Goal: Information Seeking & Learning: Learn about a topic

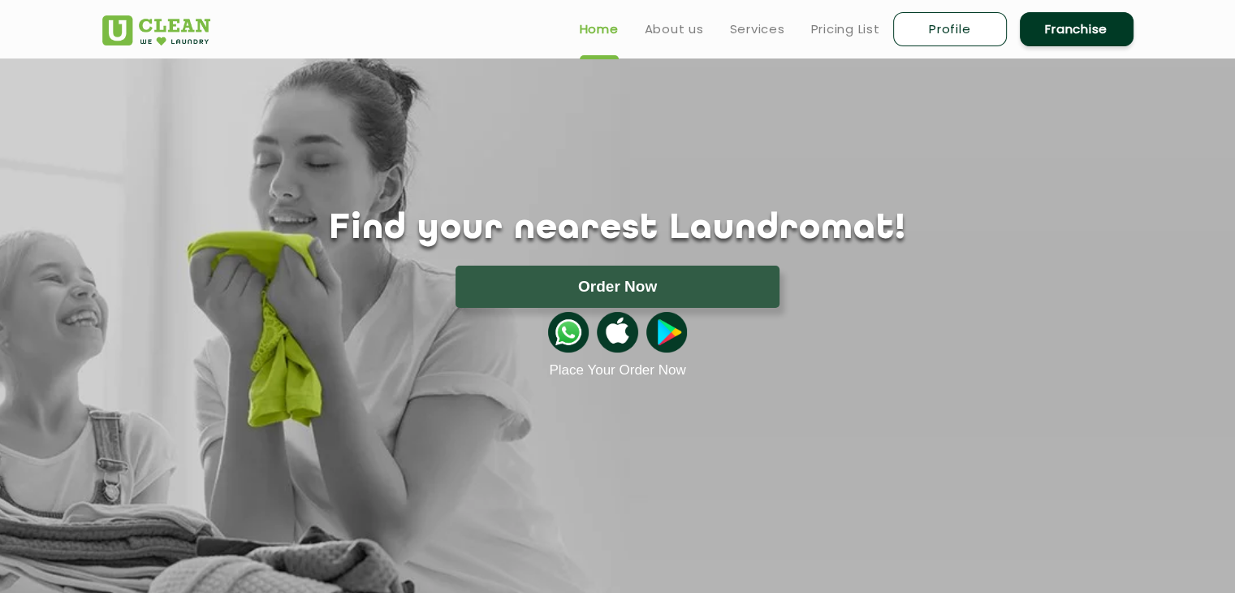
click at [909, 31] on link "Profile" at bounding box center [950, 29] width 114 height 34
select select
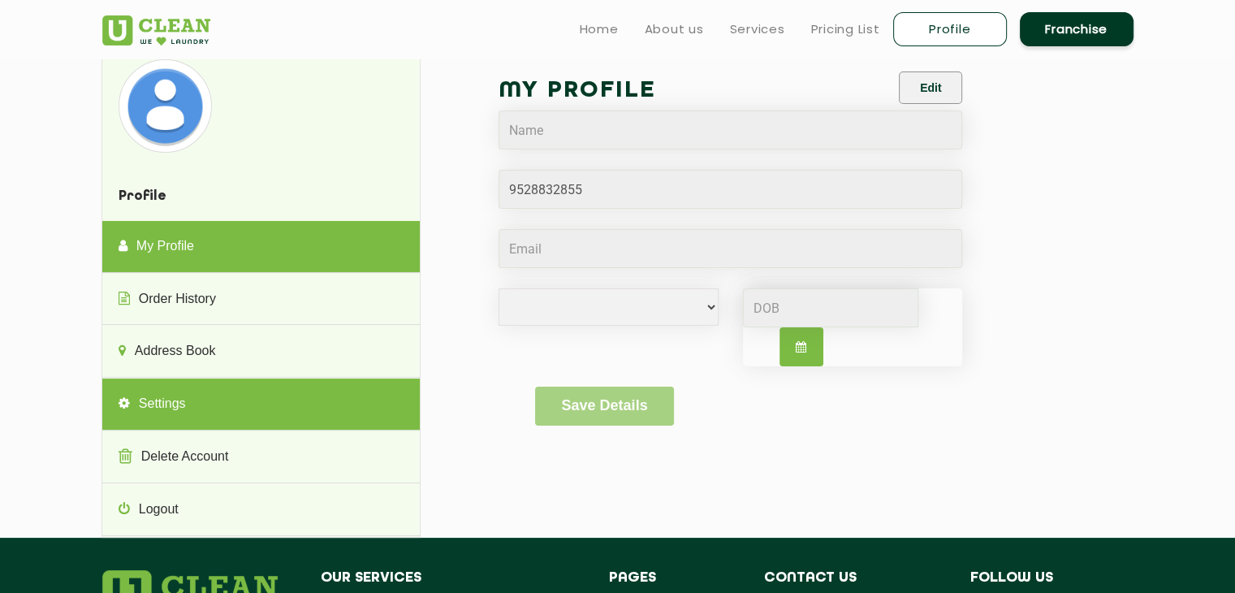
click at [238, 422] on link "Settings" at bounding box center [260, 404] width 317 height 52
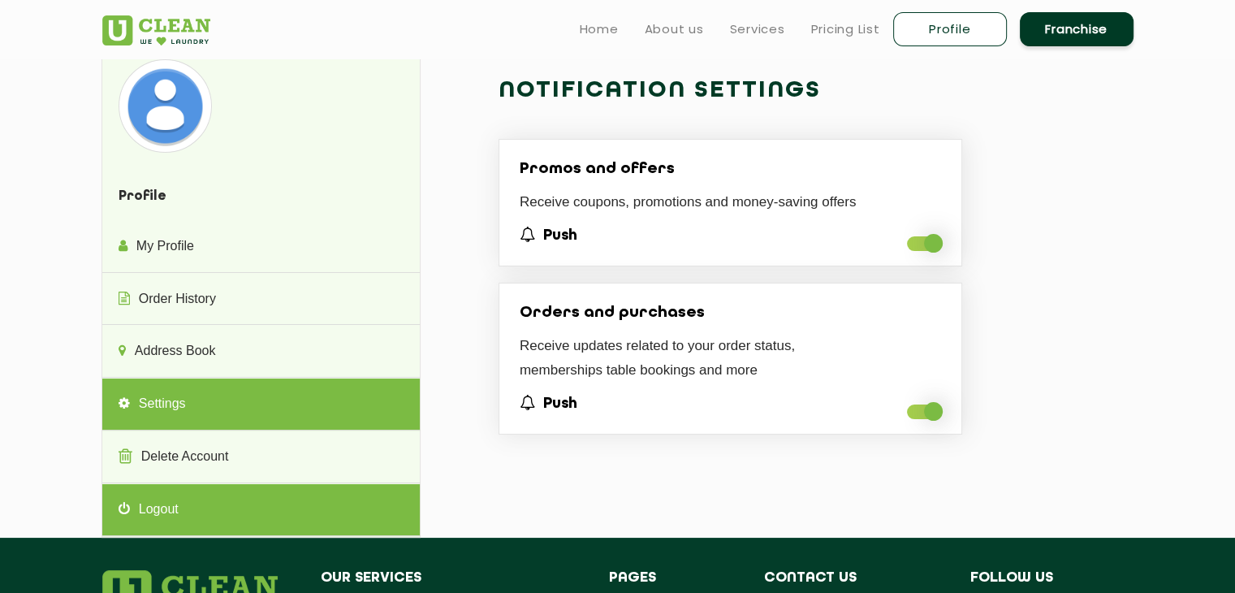
click at [277, 507] on link "Logout" at bounding box center [260, 510] width 317 height 52
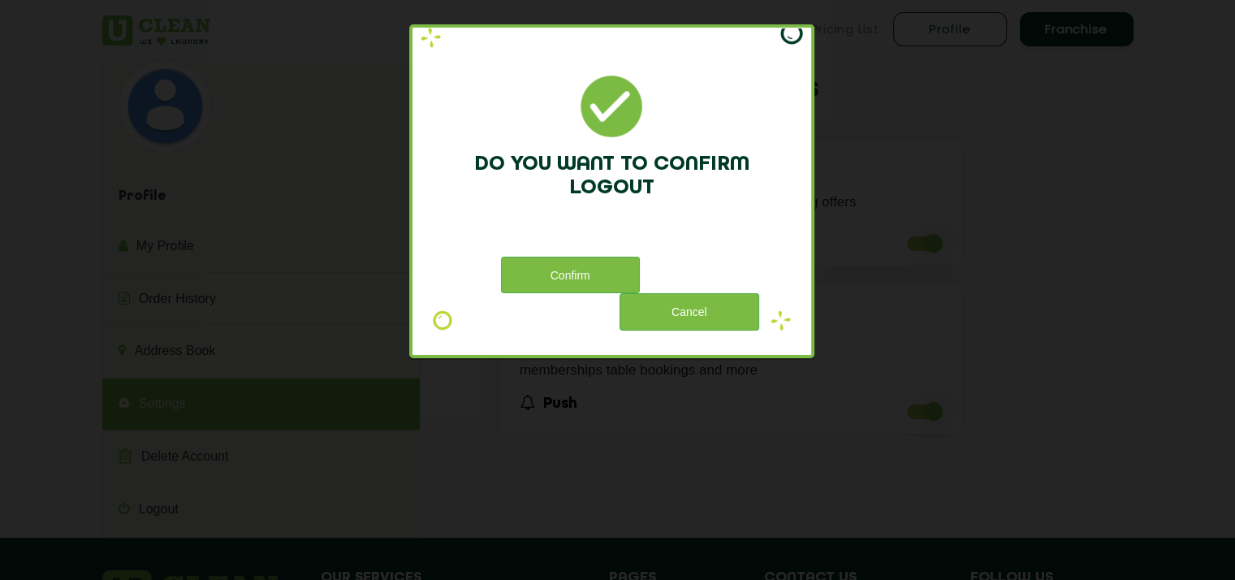
click at [996, 214] on div "Do you want to confirm logout Confirm Cancel" at bounding box center [617, 290] width 1235 height 580
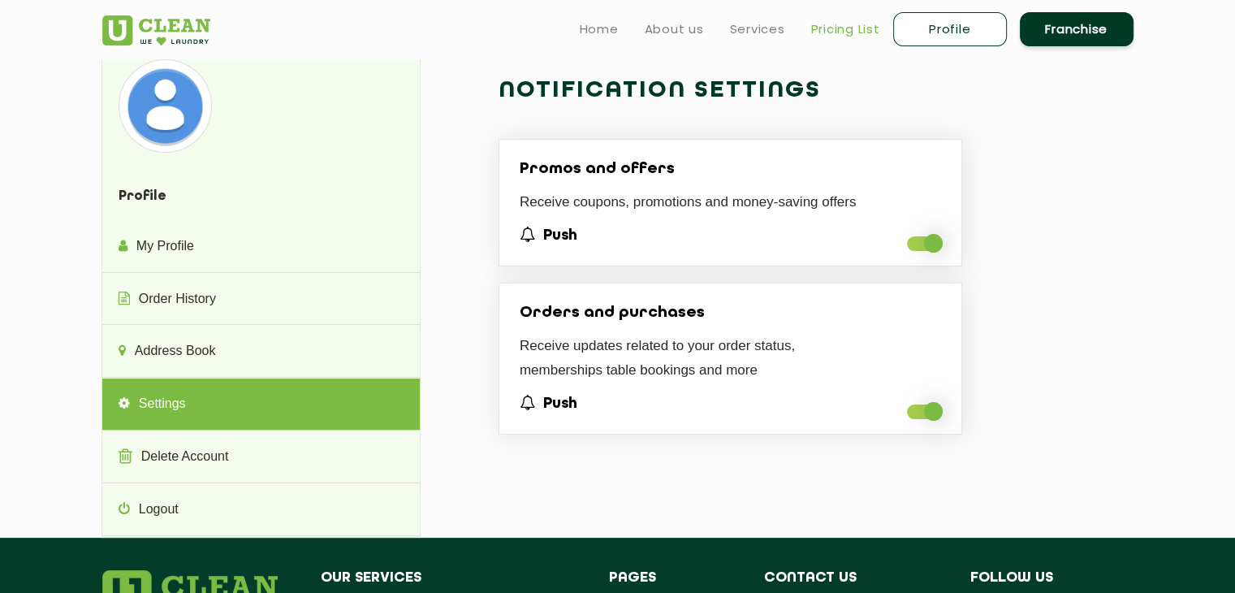
click at [817, 31] on link "Pricing List" at bounding box center [845, 28] width 69 height 19
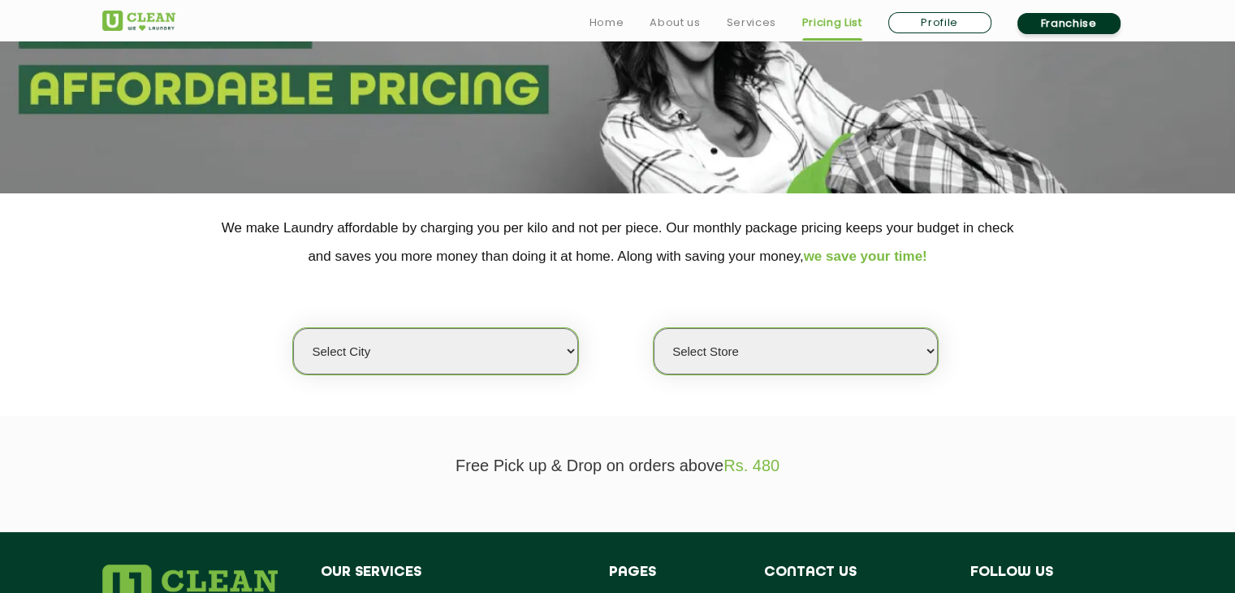
scroll to position [184, 0]
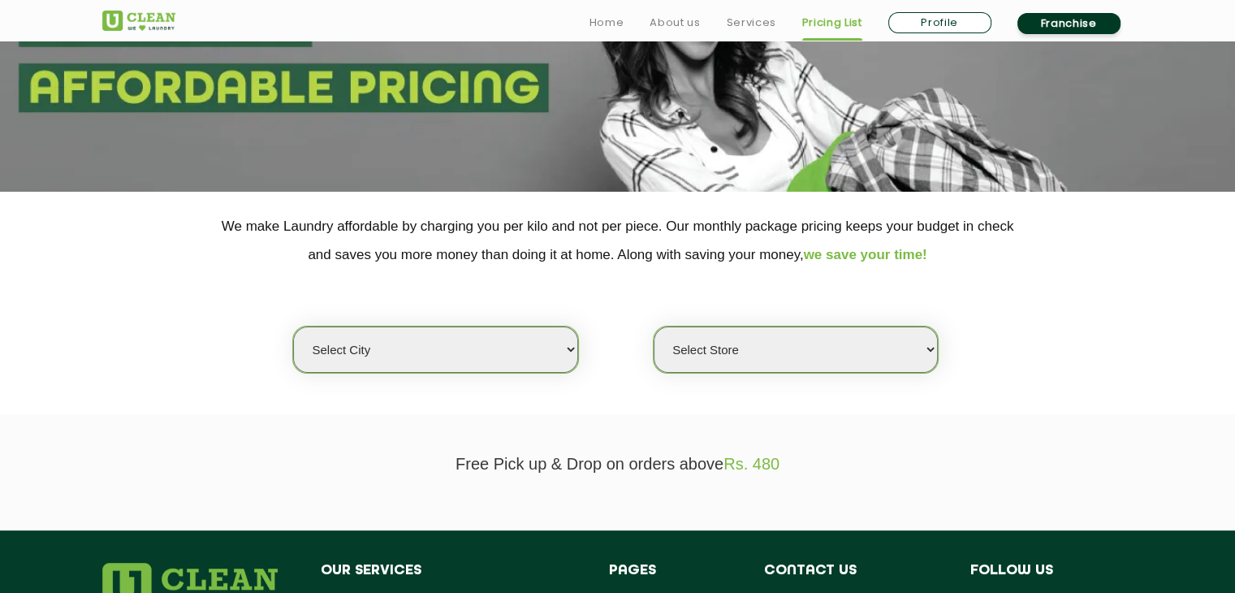
click at [531, 352] on select "Select city [GEOGRAPHIC_DATA] [GEOGRAPHIC_DATA] [GEOGRAPHIC_DATA] [GEOGRAPHIC_D…" at bounding box center [435, 349] width 284 height 46
select select "15"
click at [293, 326] on select "Select city [GEOGRAPHIC_DATA] [GEOGRAPHIC_DATA] [GEOGRAPHIC_DATA] [GEOGRAPHIC_D…" at bounding box center [435, 349] width 284 height 46
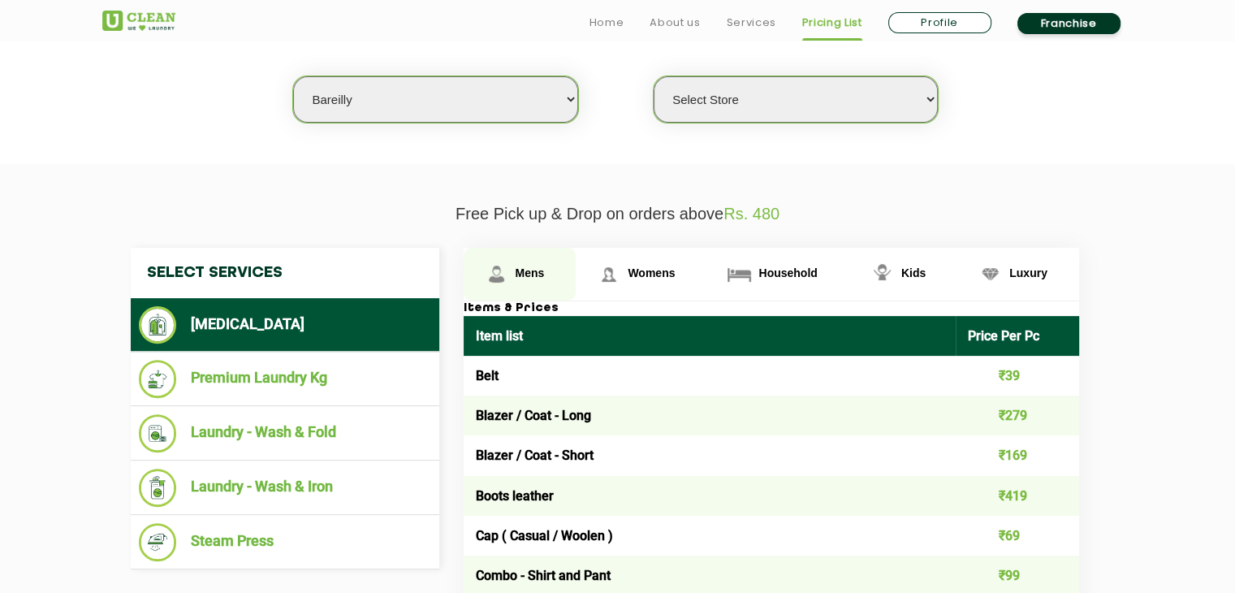
scroll to position [434, 0]
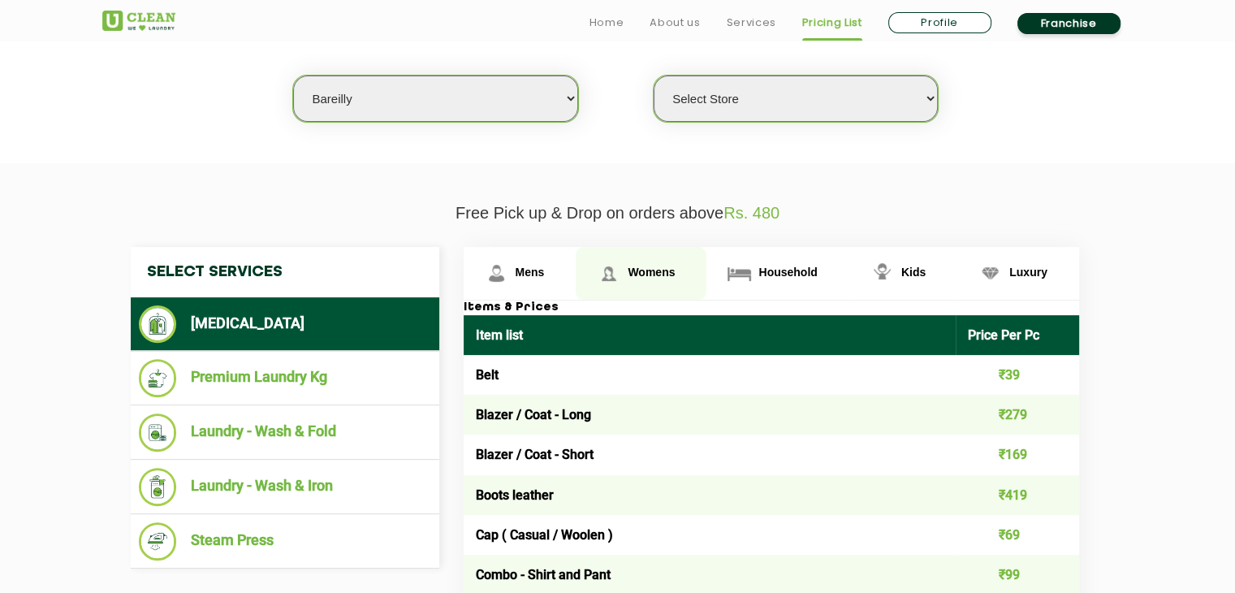
click at [634, 266] on span "Womens" at bounding box center [651, 272] width 47 height 13
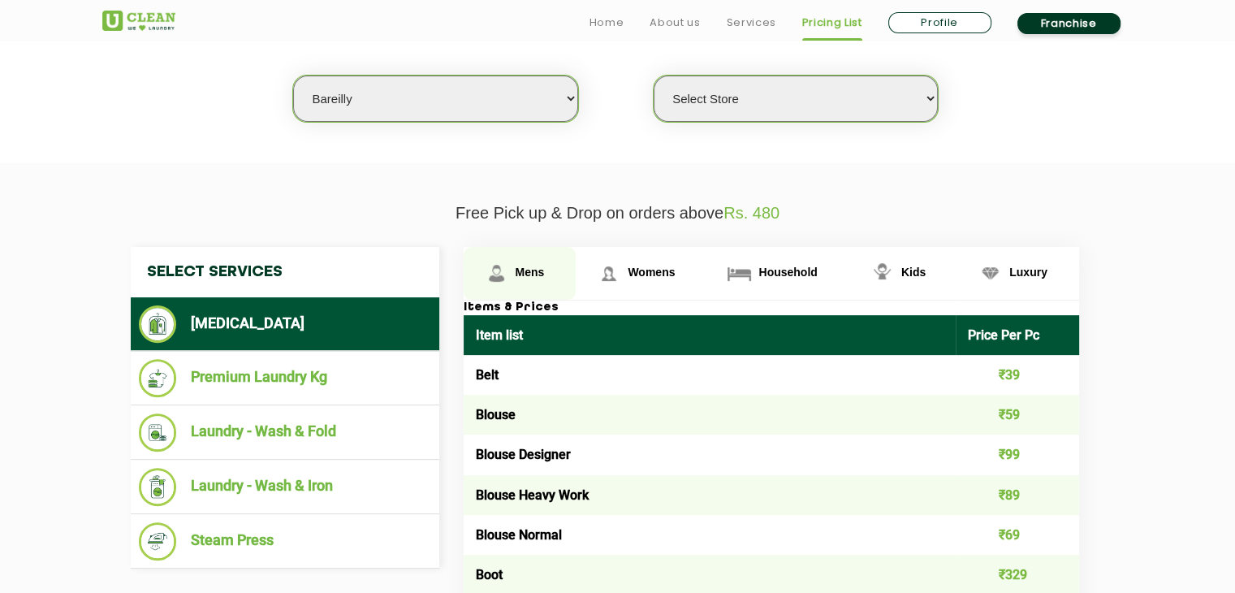
click at [546, 274] on link "Mens" at bounding box center [520, 273] width 113 height 53
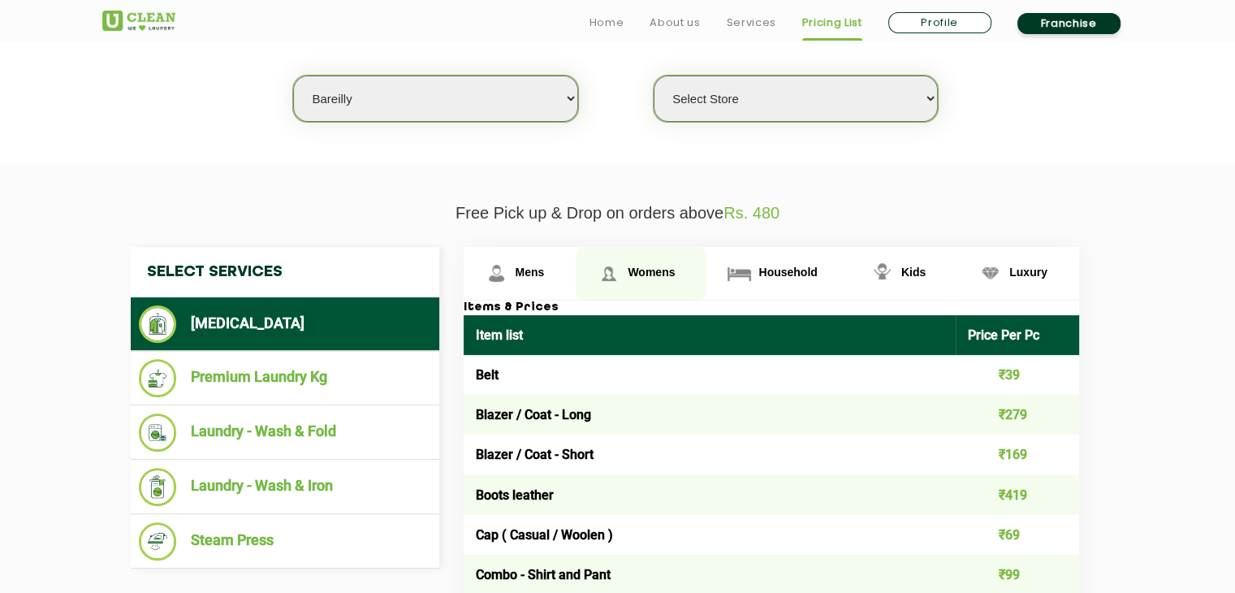
click at [645, 280] on link "Womens" at bounding box center [641, 273] width 131 height 53
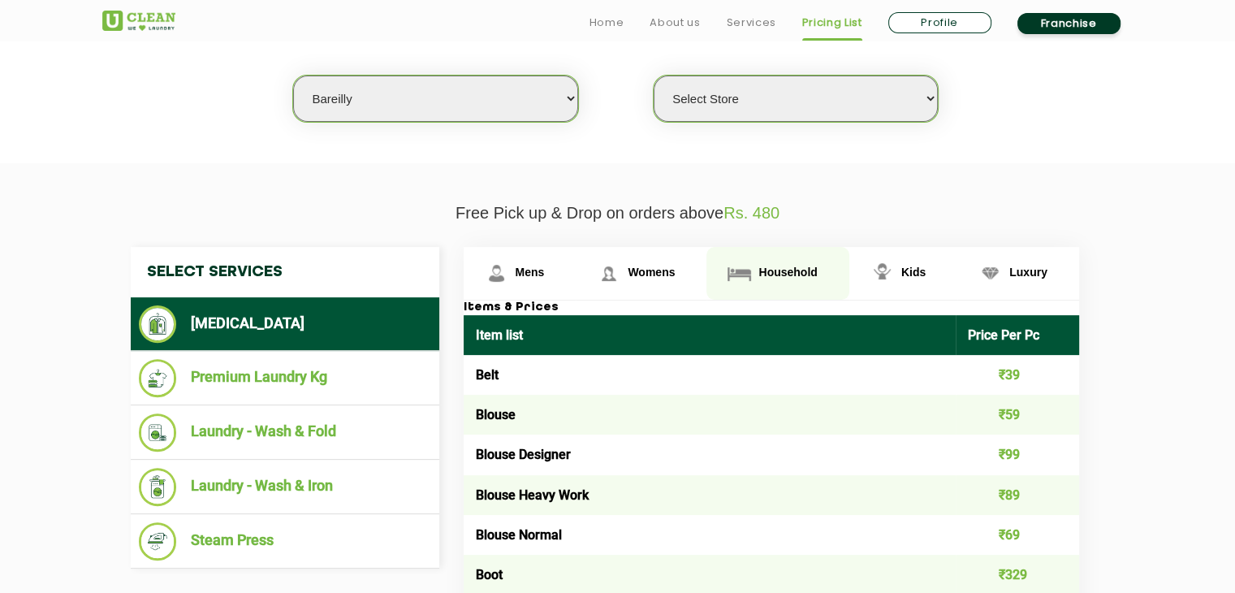
click at [760, 267] on span "Household" at bounding box center [787, 272] width 58 height 13
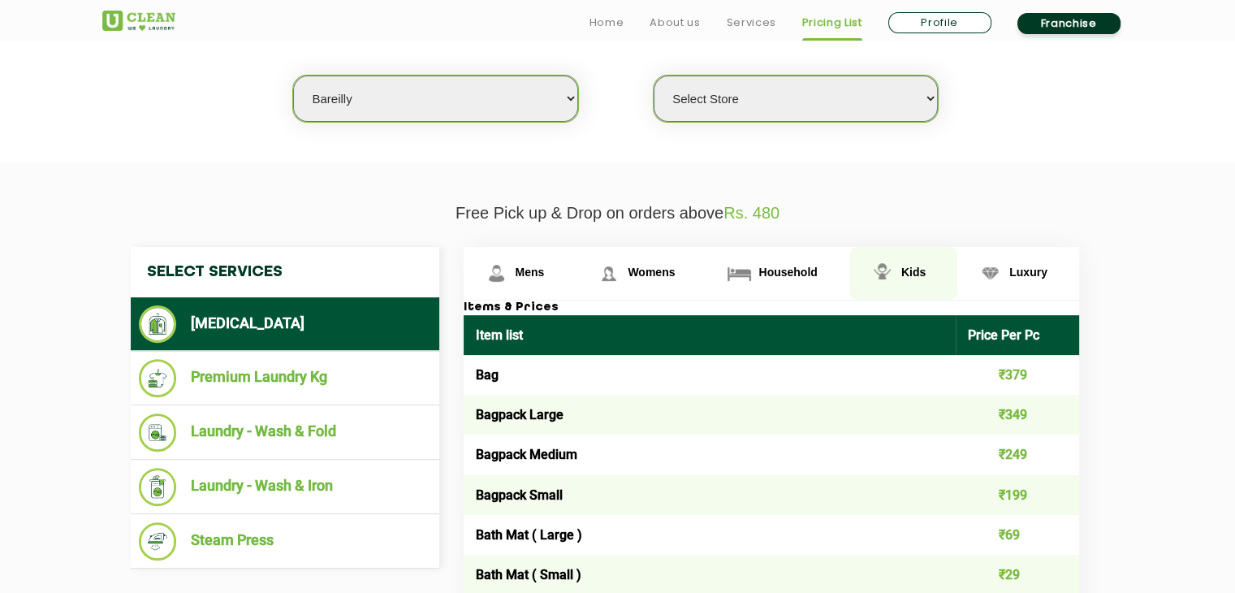
click at [878, 284] on img at bounding box center [882, 273] width 28 height 28
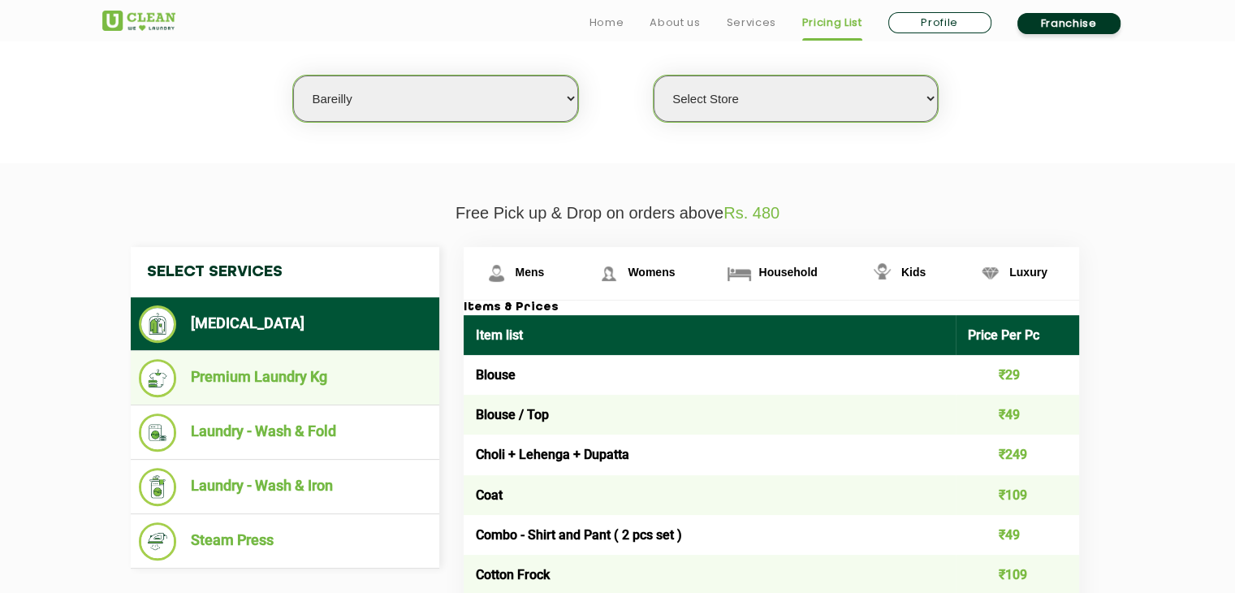
click at [382, 391] on li "Premium Laundry Kg" at bounding box center [285, 378] width 292 height 38
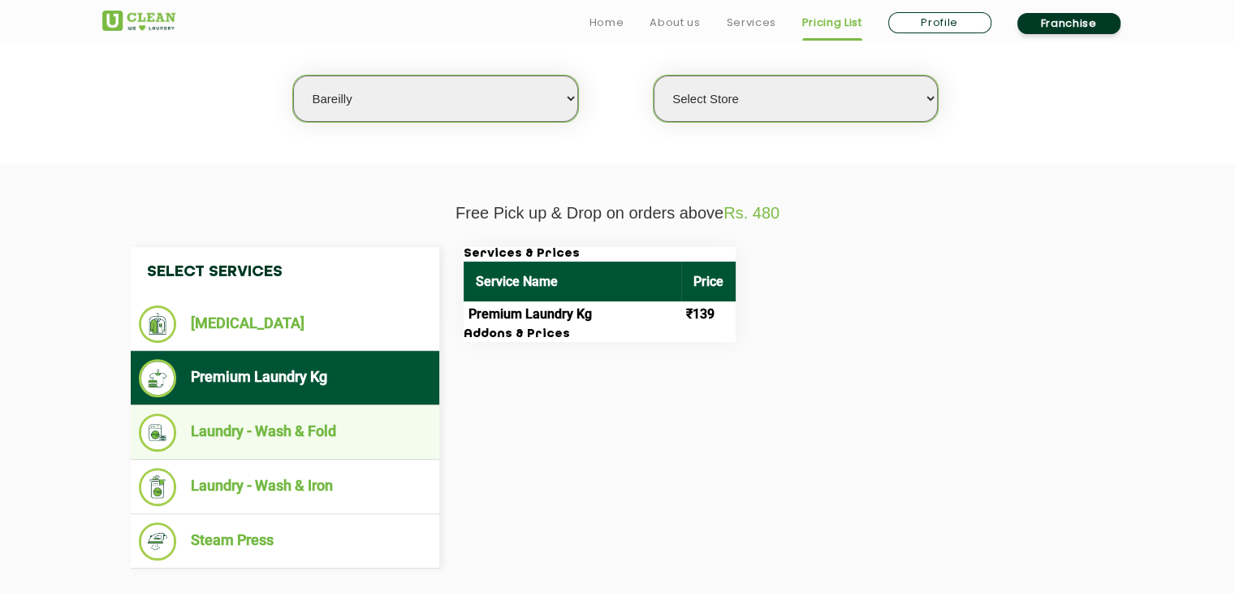
click at [365, 438] on li "Laundry - Wash & Fold" at bounding box center [285, 432] width 292 height 38
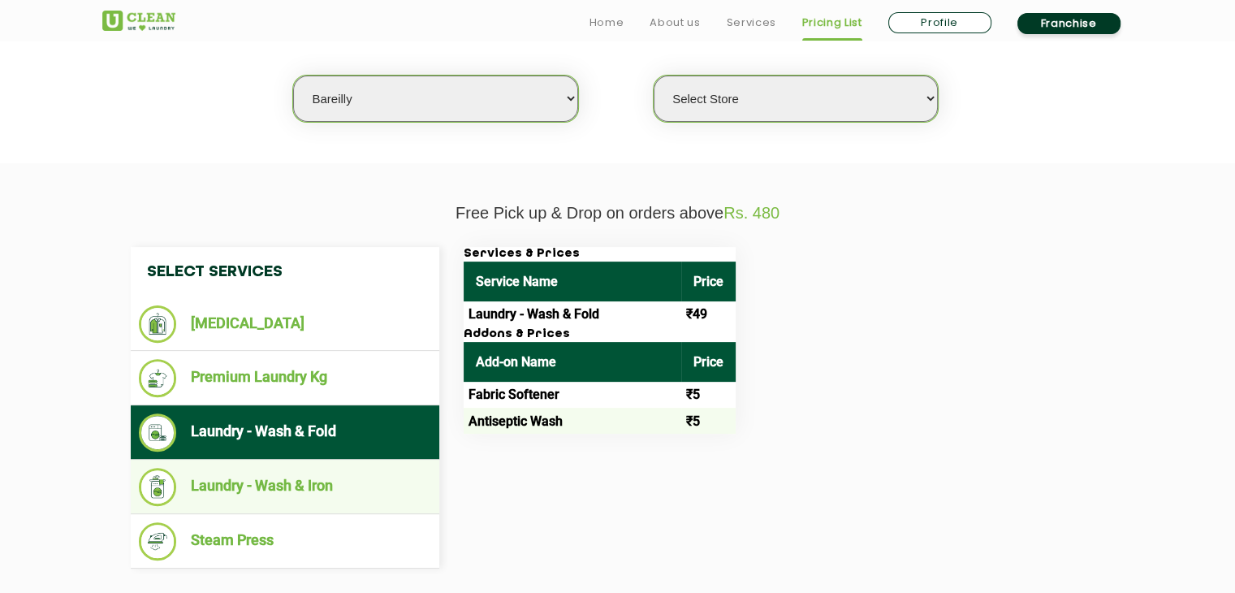
click at [356, 500] on li "Laundry - Wash & Iron" at bounding box center [285, 487] width 292 height 38
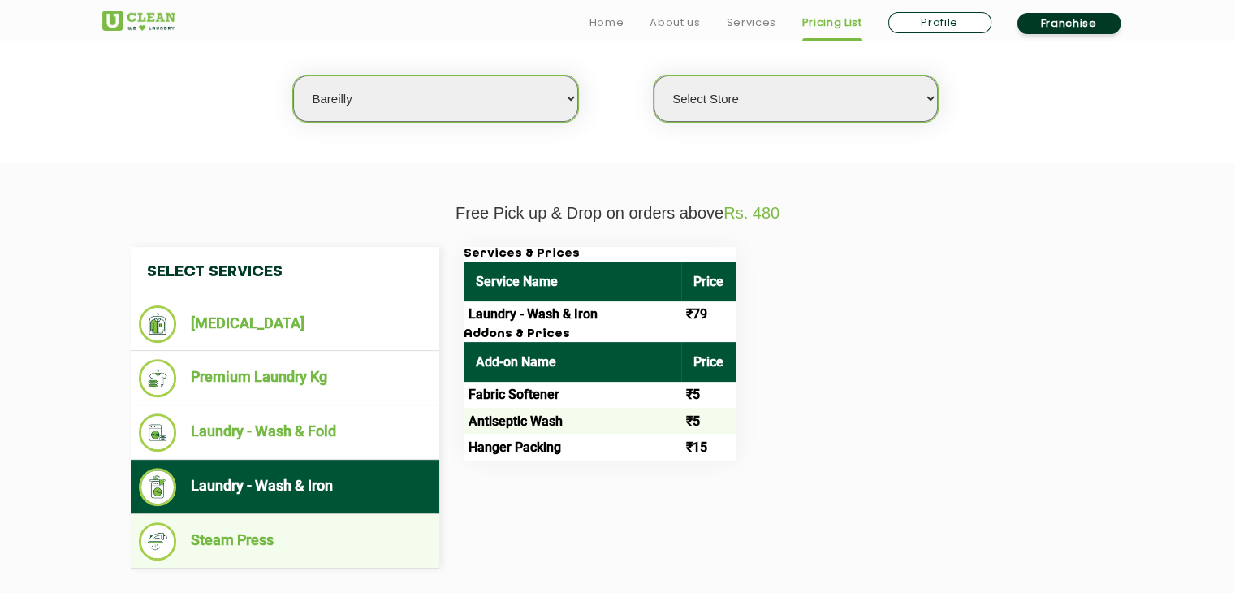
click at [362, 539] on li "Steam Press" at bounding box center [285, 541] width 292 height 38
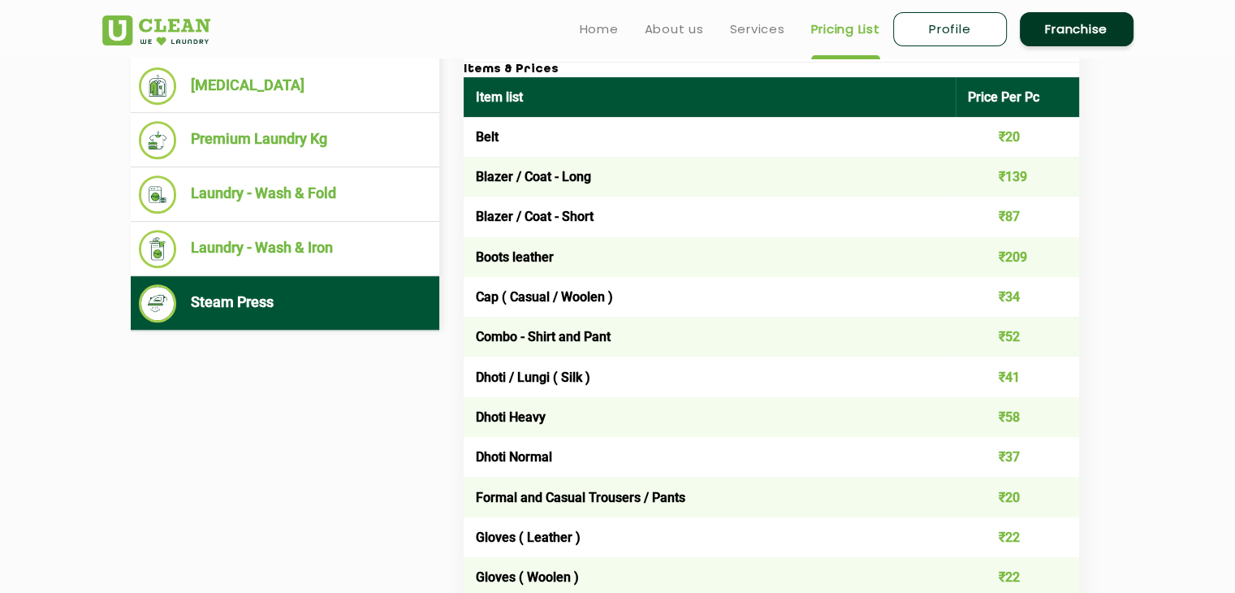
scroll to position [672, 0]
